Goal: Check status: Check status

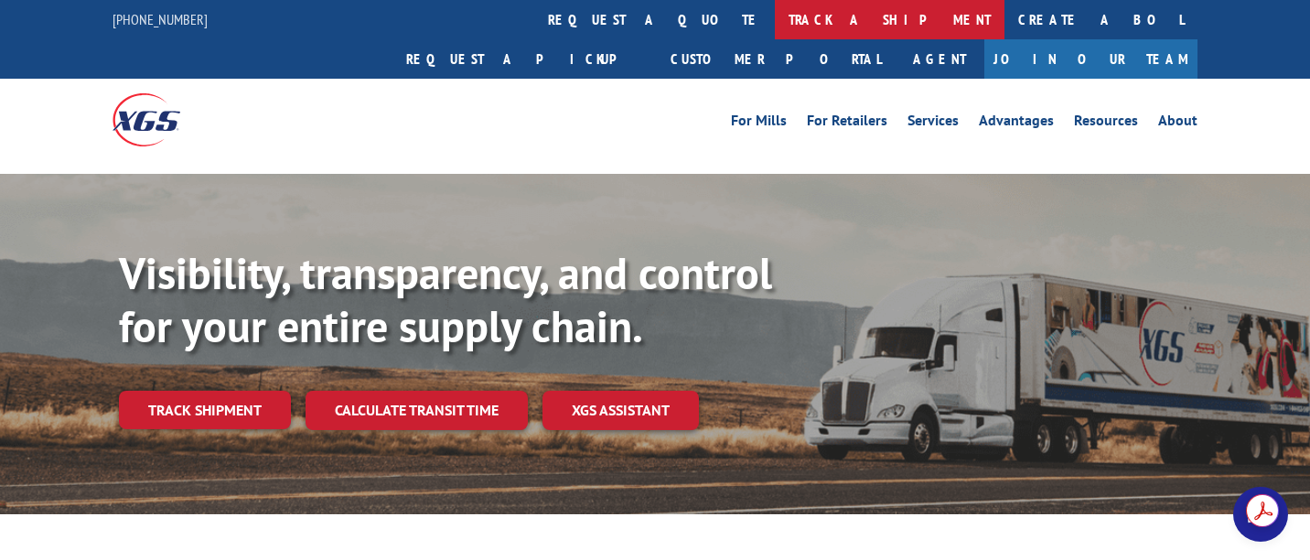
click at [775, 19] on link "track a shipment" at bounding box center [890, 19] width 230 height 39
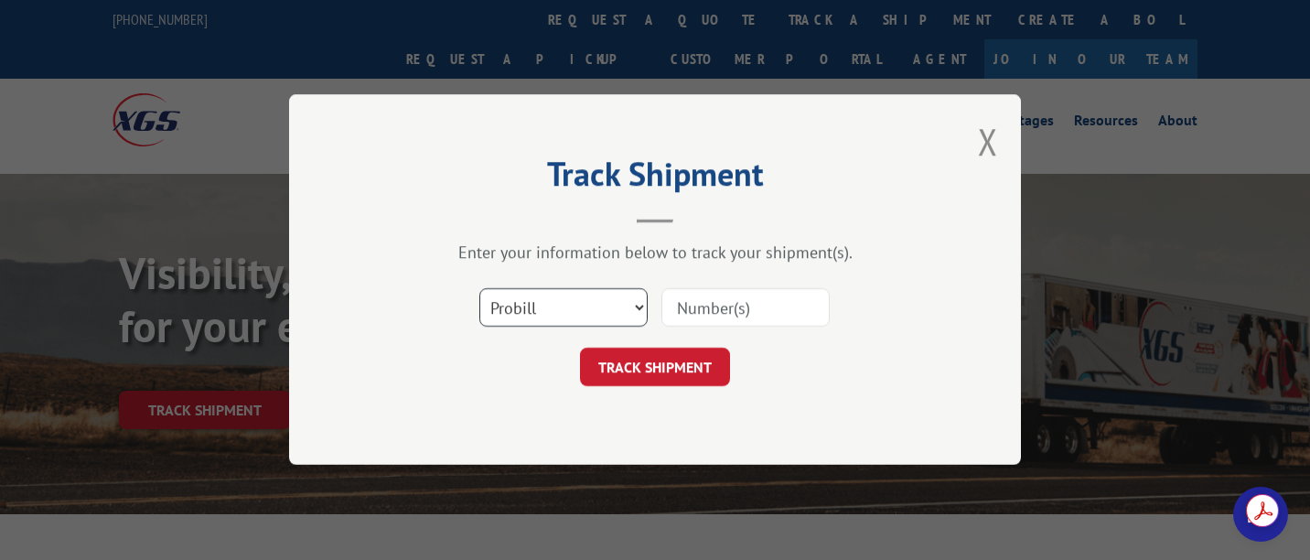
click at [566, 310] on select "Select category... Probill BOL PO" at bounding box center [563, 308] width 168 height 38
select select "bol"
click at [479, 289] on select "Select category... Probill BOL PO" at bounding box center [563, 308] width 168 height 38
click at [701, 298] on input at bounding box center [745, 308] width 168 height 38
paste input "2850966"
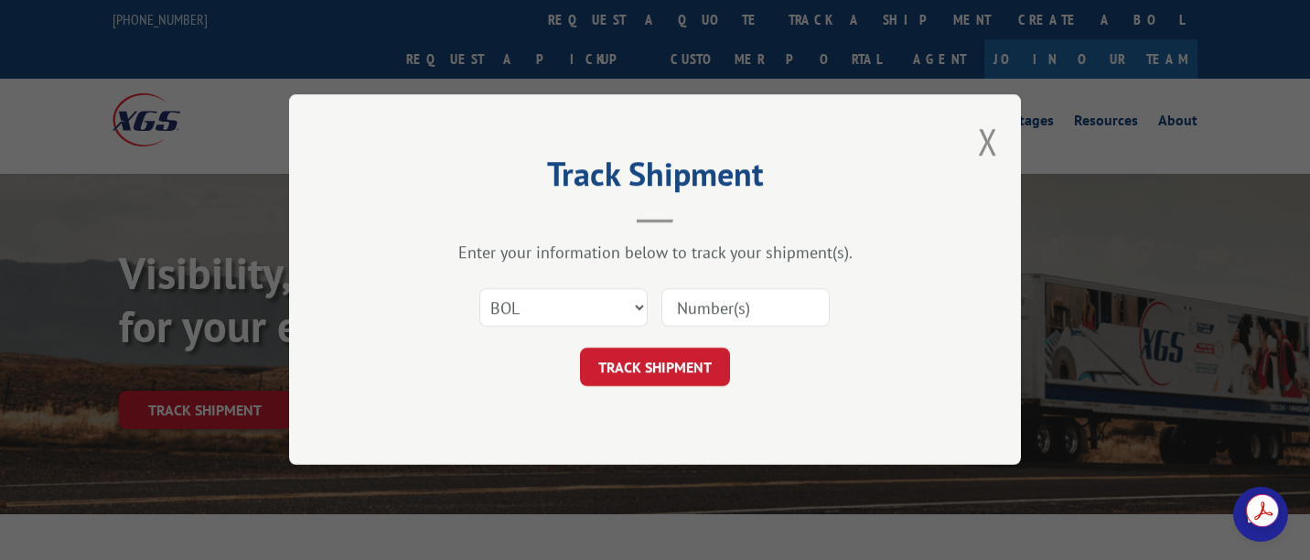
type input "2850966"
click button "TRACK SHIPMENT" at bounding box center [655, 367] width 150 height 38
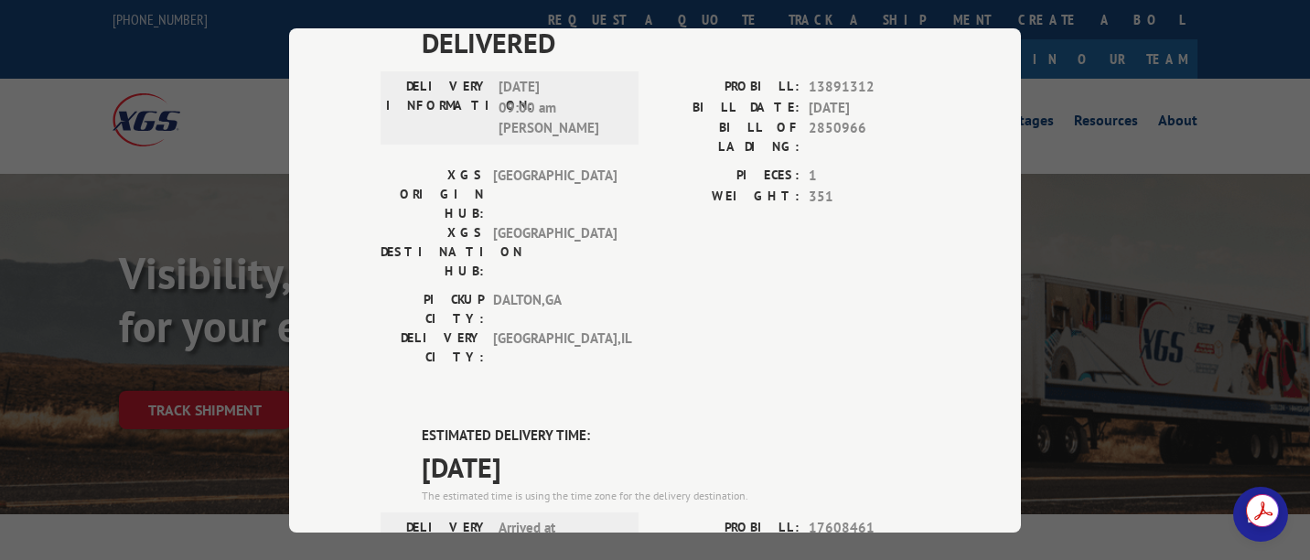
scroll to position [274, 0]
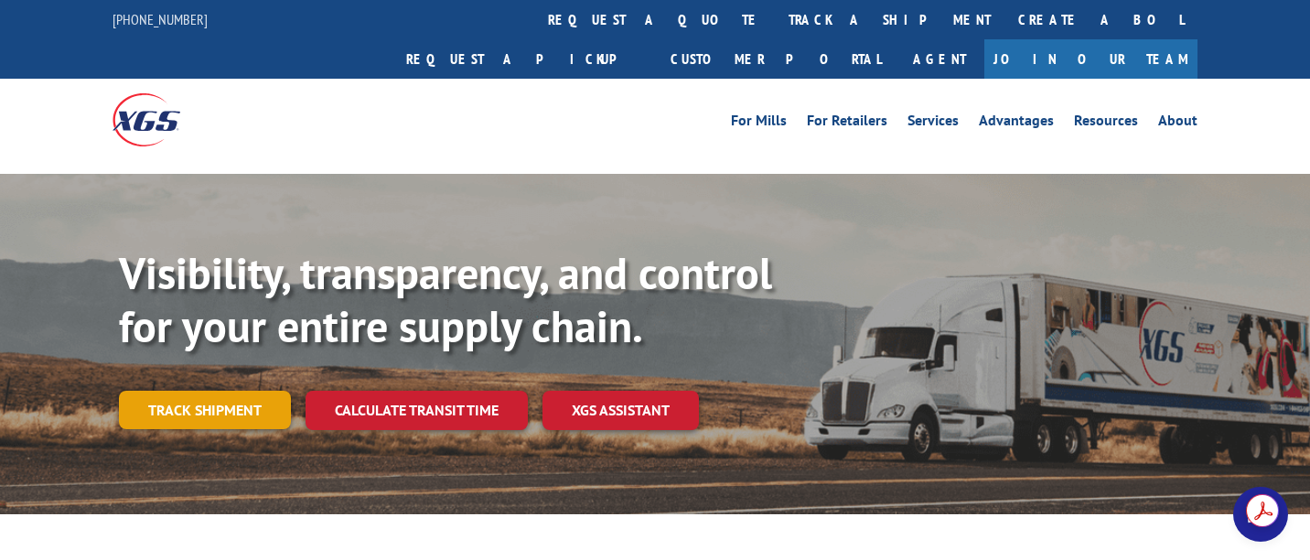
click at [205, 391] on link "Track shipment" at bounding box center [205, 410] width 172 height 38
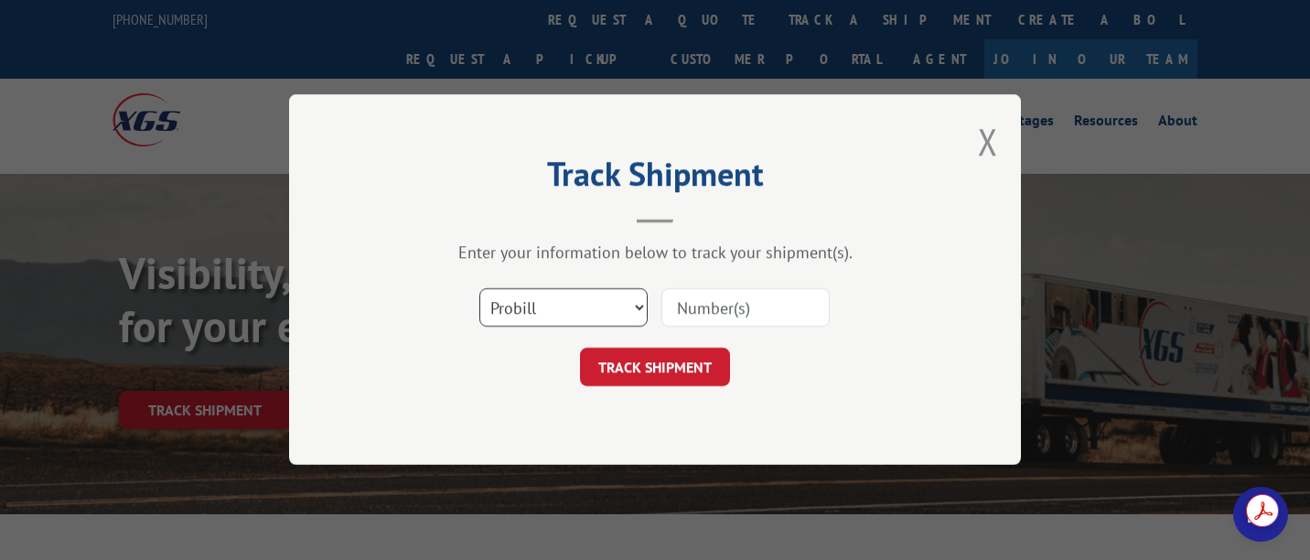
click at [548, 313] on select "Select category... Probill BOL PO" at bounding box center [563, 308] width 168 height 38
click at [703, 301] on input at bounding box center [745, 308] width 168 height 38
paste input "2846187"
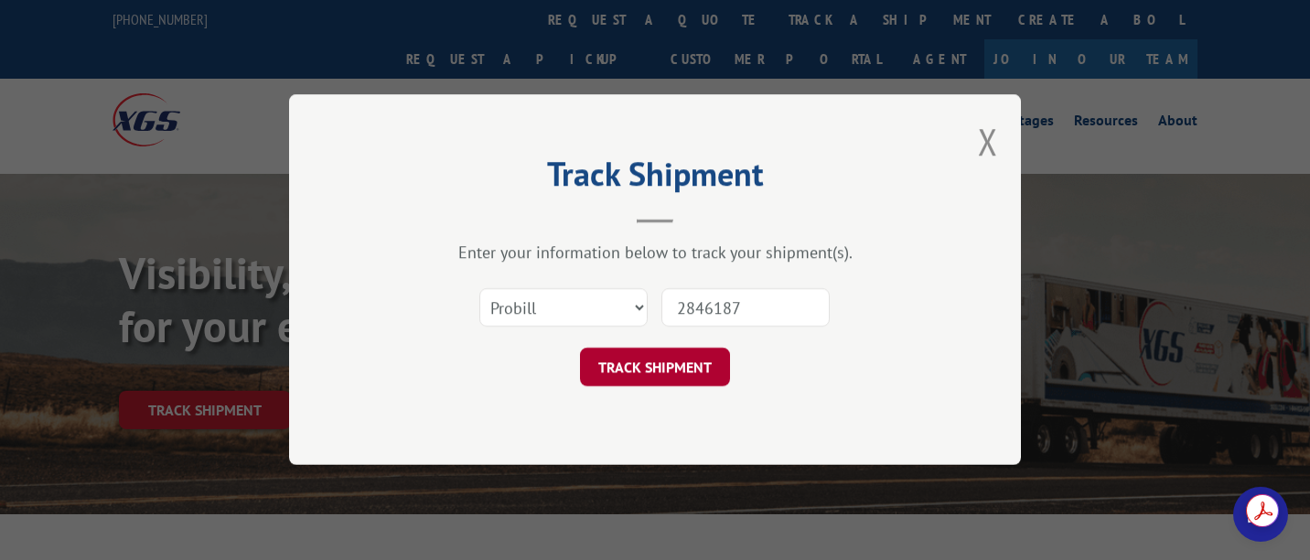
type input "2846187"
click at [649, 365] on button "TRACK SHIPMENT" at bounding box center [655, 367] width 150 height 38
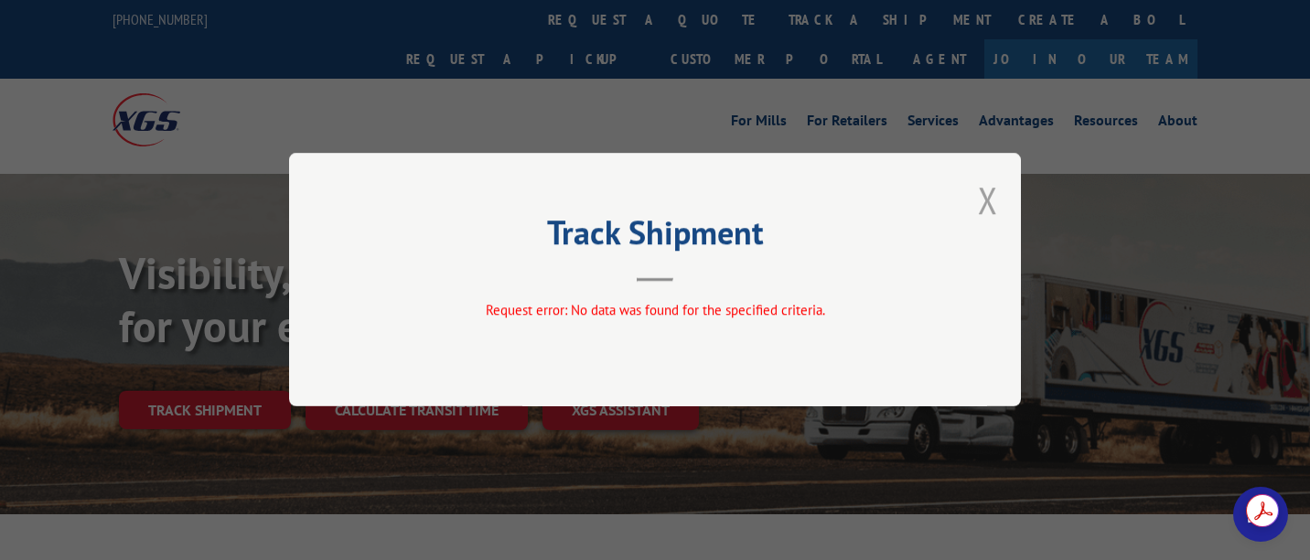
click at [984, 198] on button "Close modal" at bounding box center [988, 200] width 20 height 48
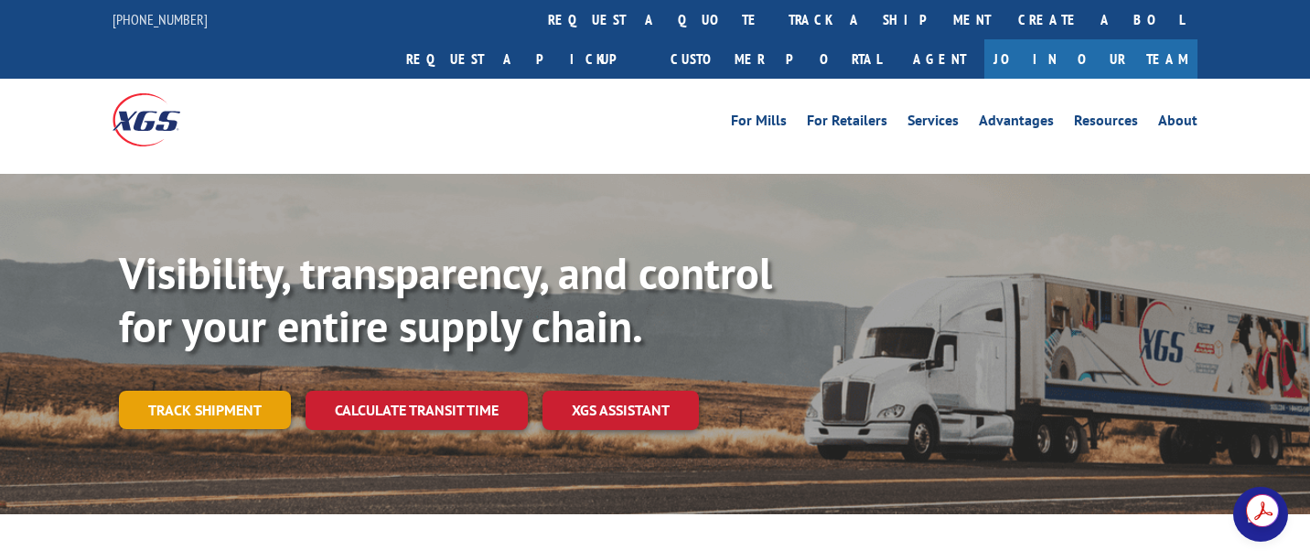
click at [212, 391] on link "Track shipment" at bounding box center [205, 410] width 172 height 38
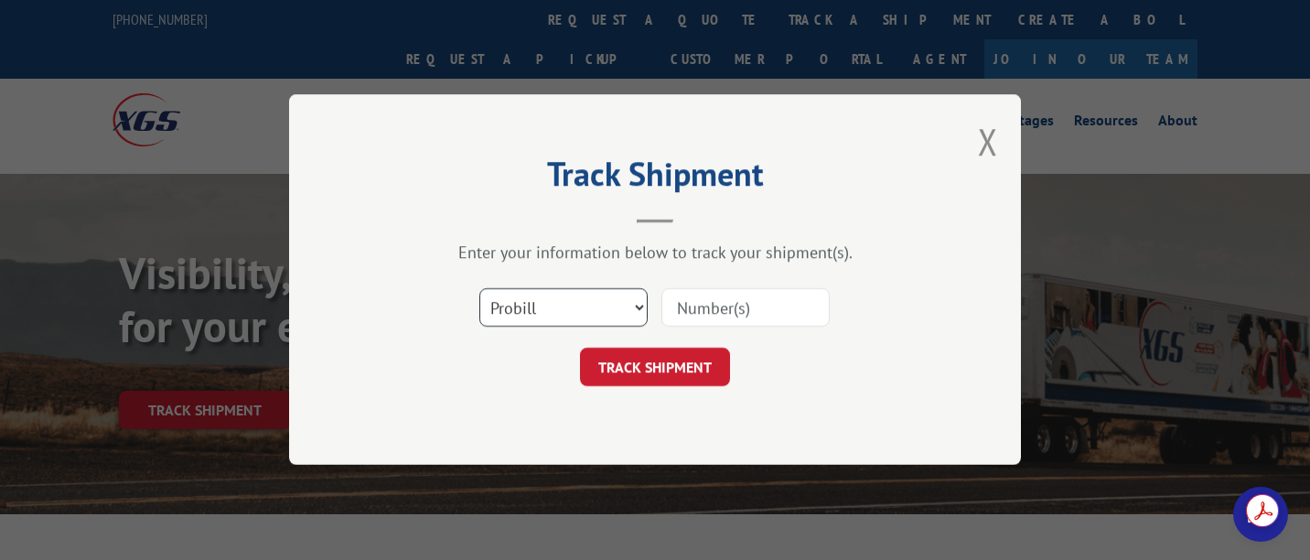
click at [594, 312] on select "Select category... Probill BOL PO" at bounding box center [563, 308] width 168 height 38
select select "bol"
click at [479, 289] on select "Select category... Probill BOL PO" at bounding box center [563, 308] width 168 height 38
click at [739, 309] on input at bounding box center [745, 308] width 168 height 38
paste input "2846187"
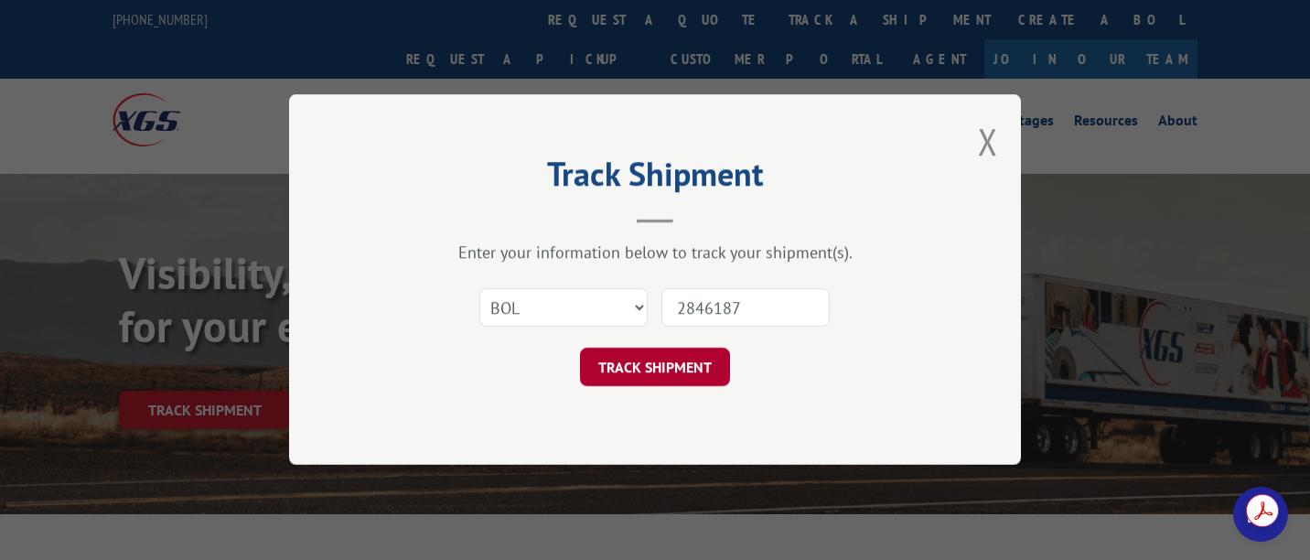
type input "2846187"
click at [686, 380] on button "TRACK SHIPMENT" at bounding box center [655, 367] width 150 height 38
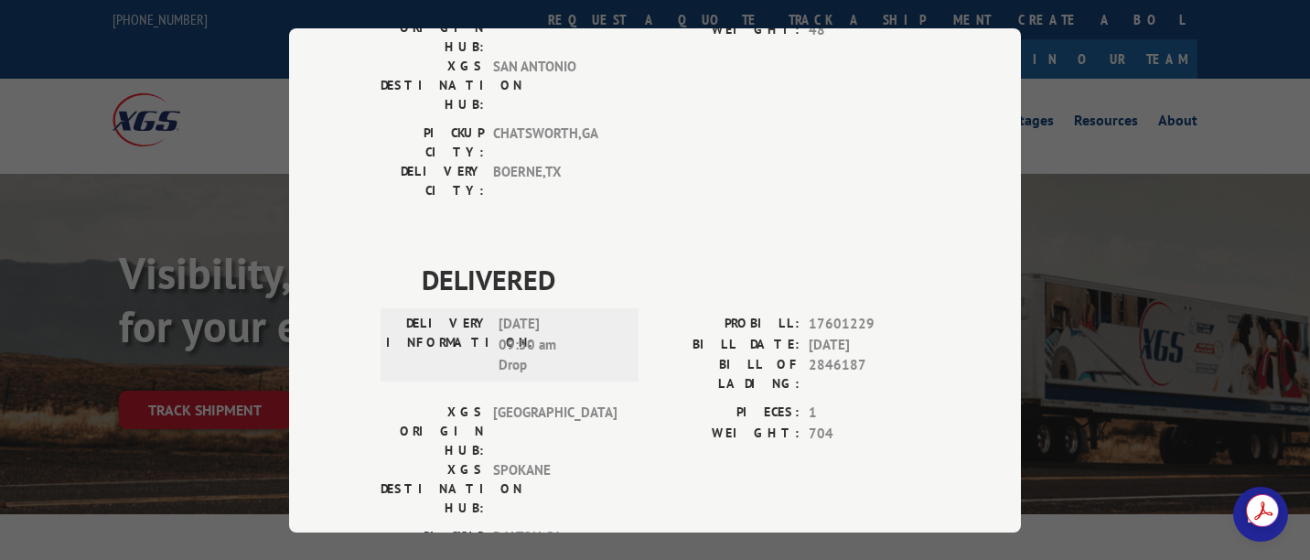
scroll to position [91, 0]
